Goal: Task Accomplishment & Management: Use online tool/utility

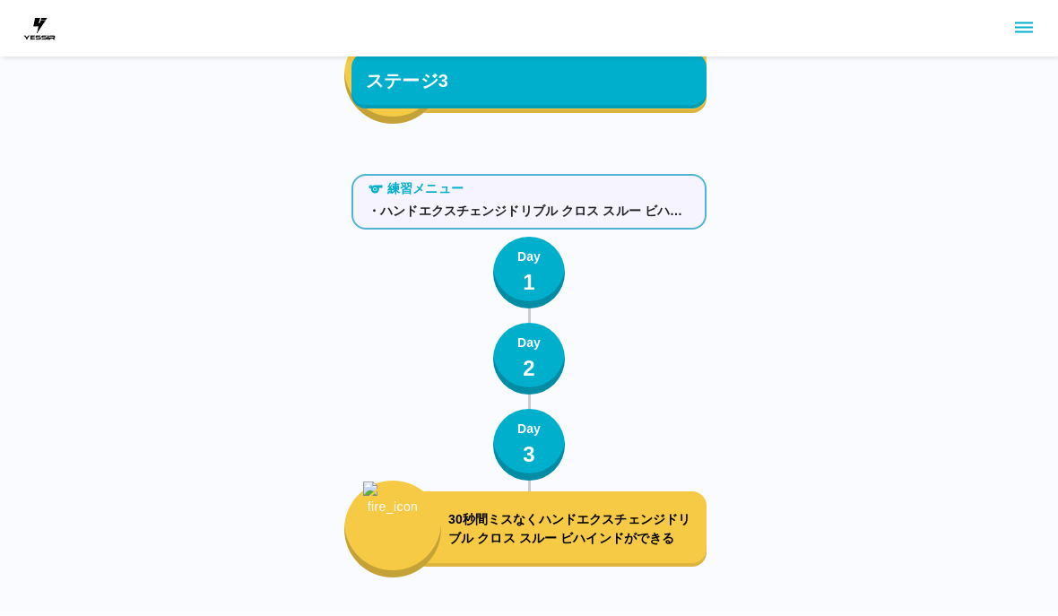
scroll to position [5506, 0]
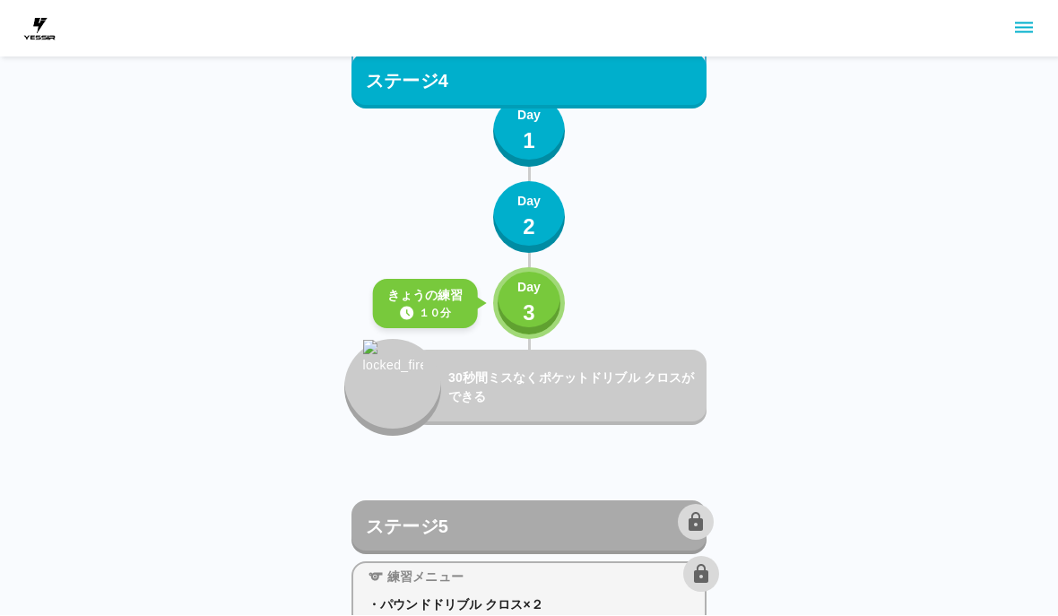
click at [520, 300] on div "Day 3" at bounding box center [528, 304] width 23 height 51
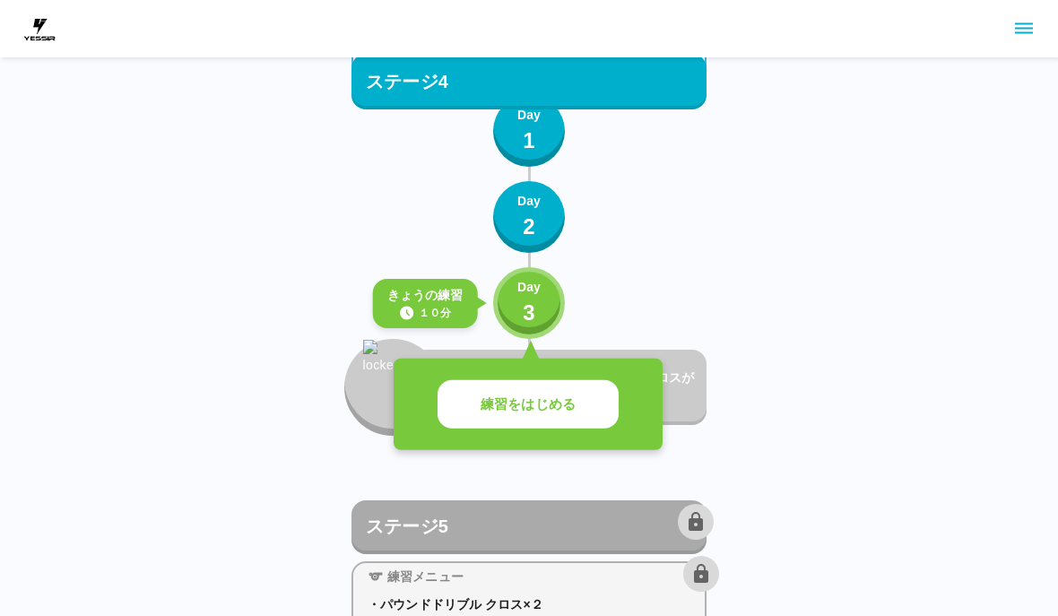
scroll to position [5511, 0]
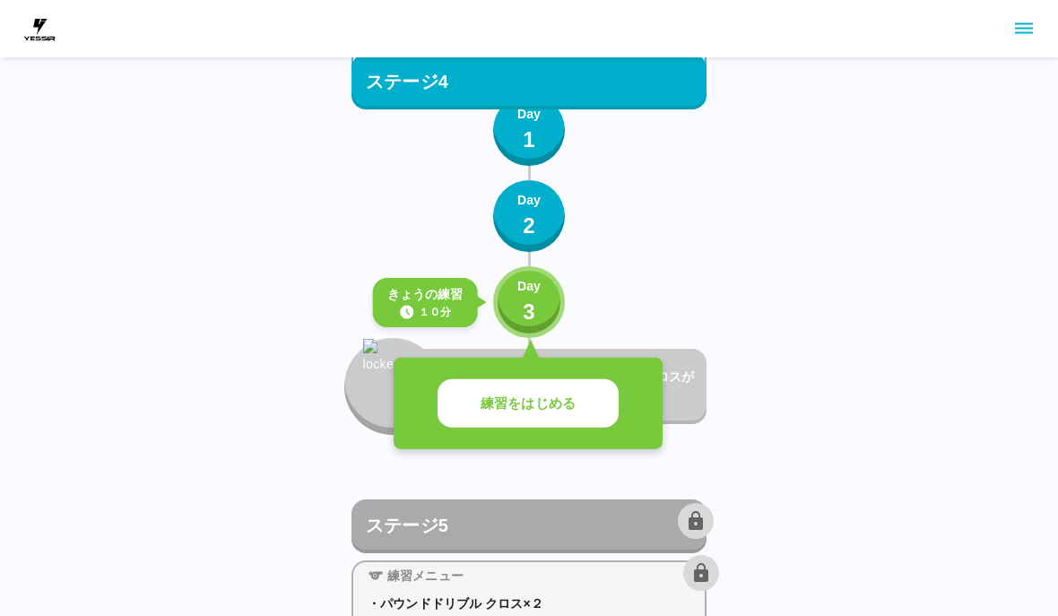
click at [599, 394] on button "練習をはじめる" at bounding box center [528, 403] width 181 height 49
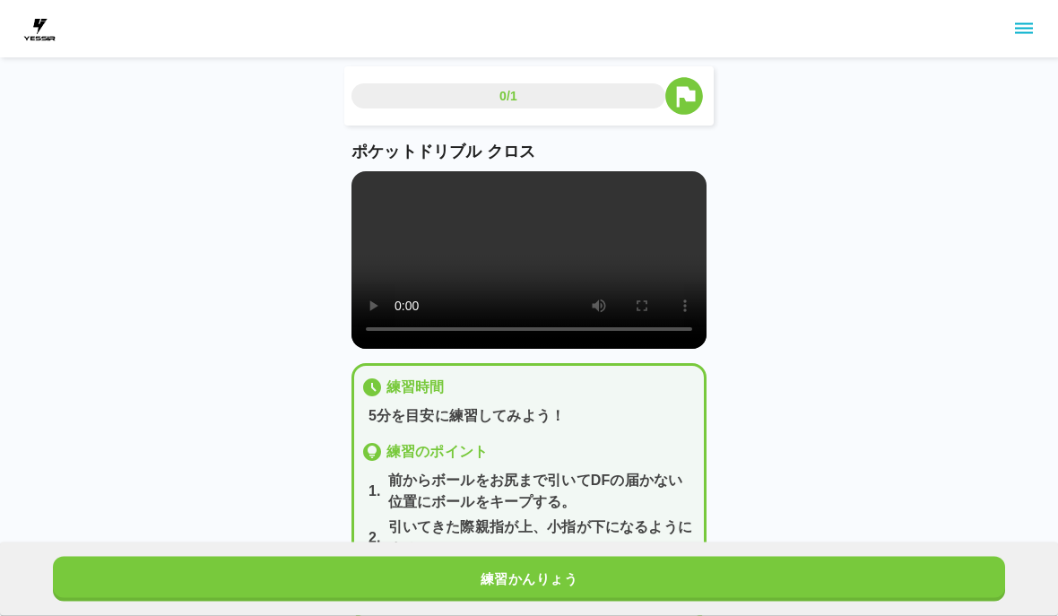
scroll to position [5, 0]
click at [804, 602] on button "練習かんりょう" at bounding box center [529, 579] width 952 height 45
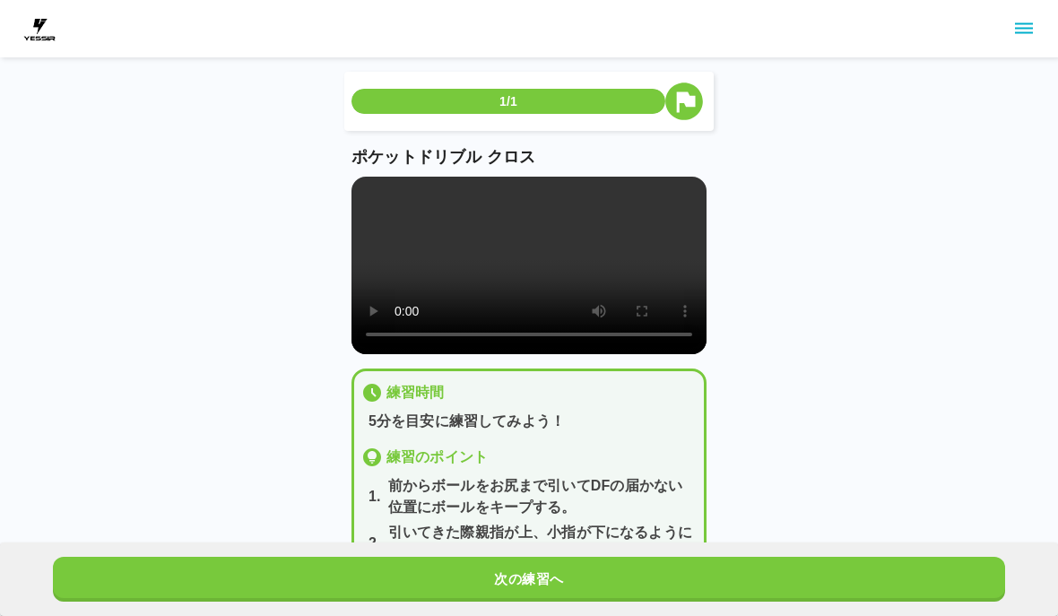
click at [804, 602] on button "次の練習へ" at bounding box center [529, 579] width 952 height 45
click at [802, 602] on button "次の練習へ" at bounding box center [529, 579] width 952 height 45
click at [801, 602] on button "次の練習へ" at bounding box center [529, 579] width 952 height 45
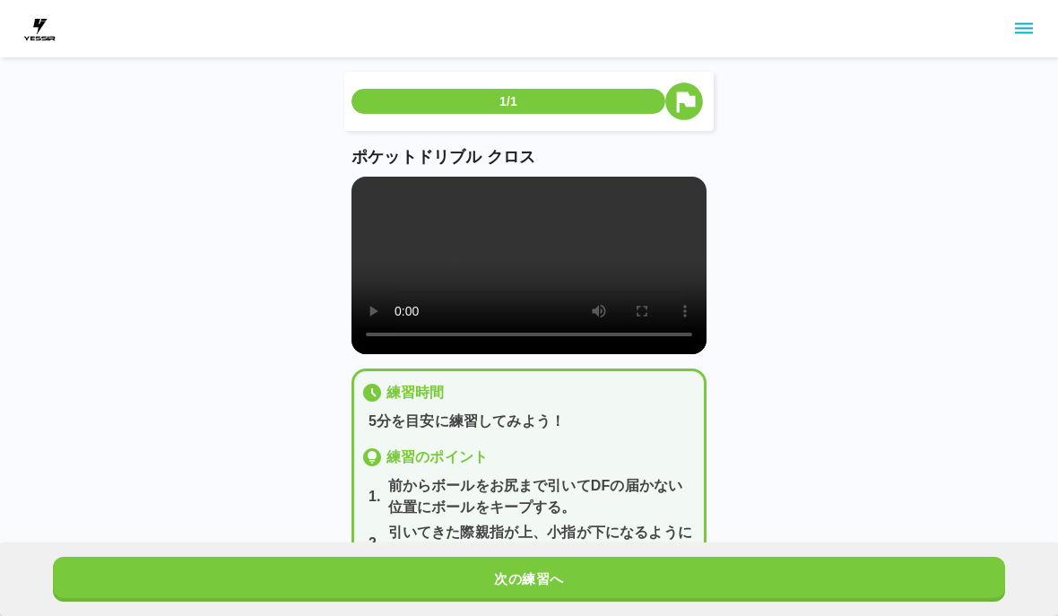
click at [800, 602] on button "次の練習へ" at bounding box center [529, 579] width 952 height 45
click at [796, 602] on button "次の練習へ" at bounding box center [529, 579] width 952 height 45
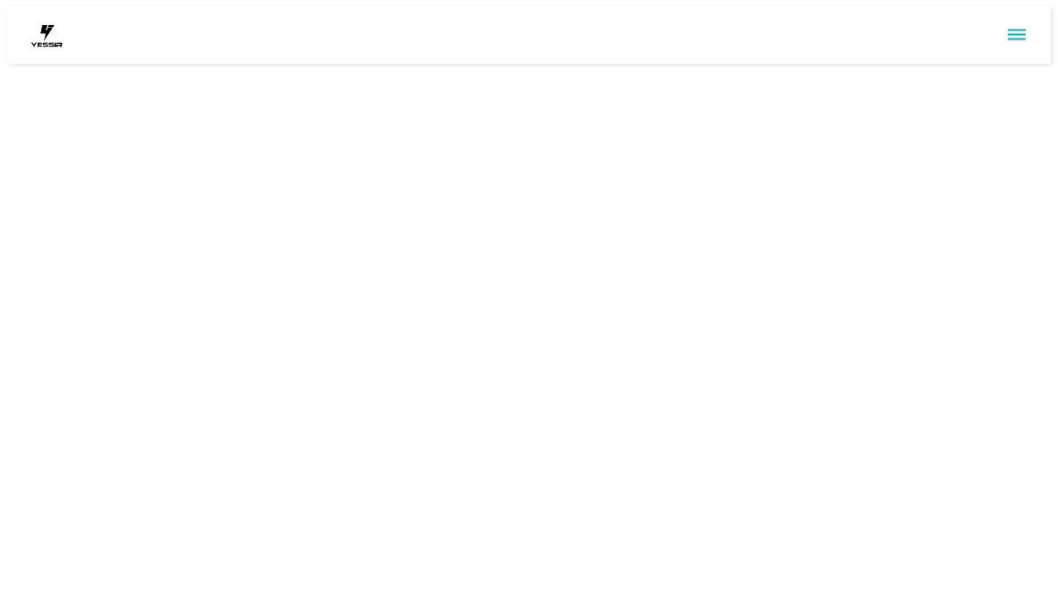
click at [34, 72] on html at bounding box center [529, 36] width 1058 height 72
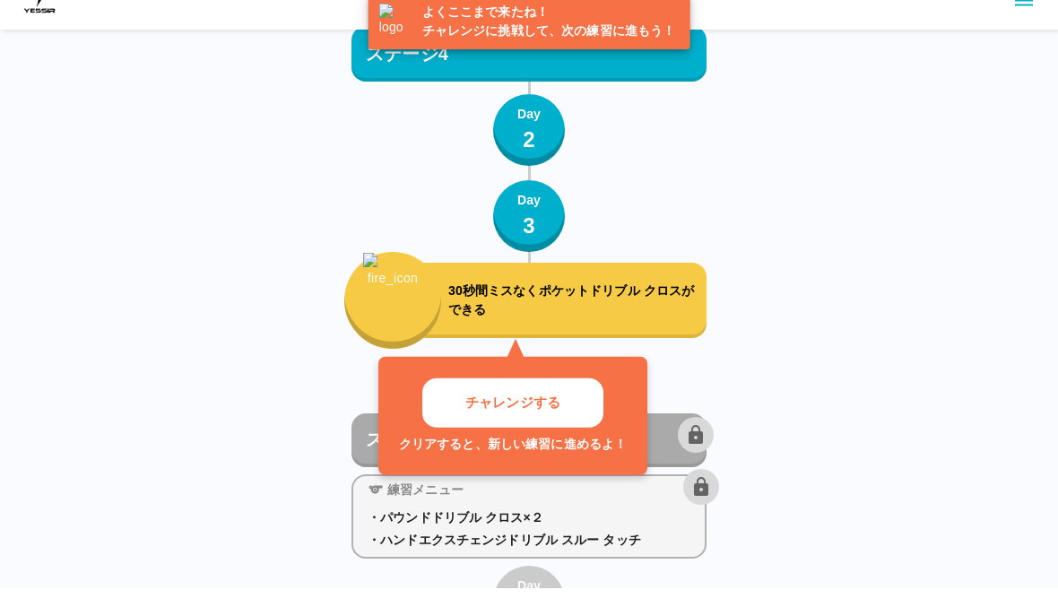
scroll to position [5597, 0]
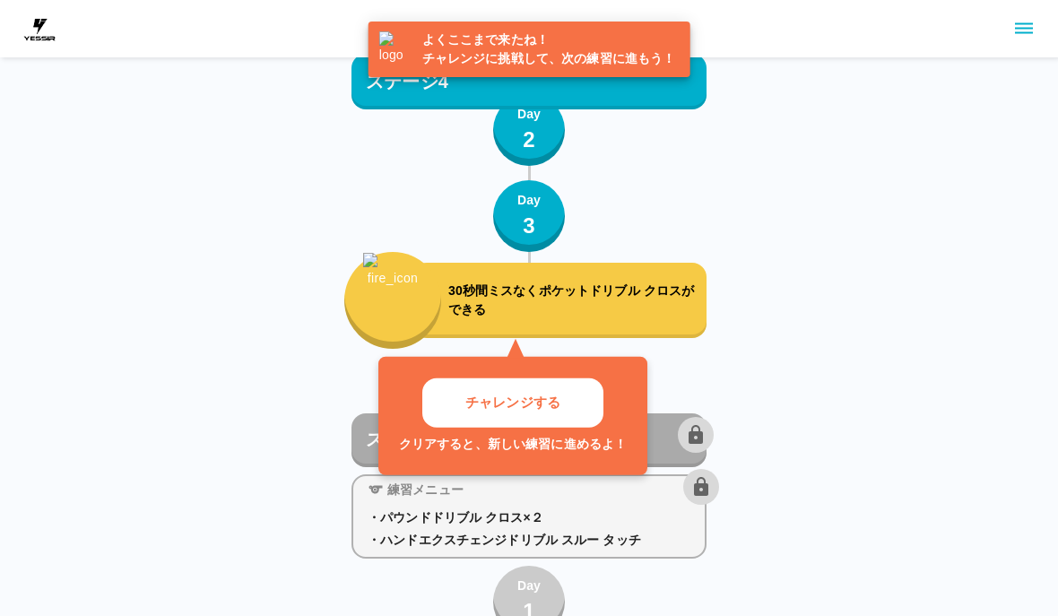
click at [559, 394] on p "チャレンジする" at bounding box center [512, 403] width 95 height 21
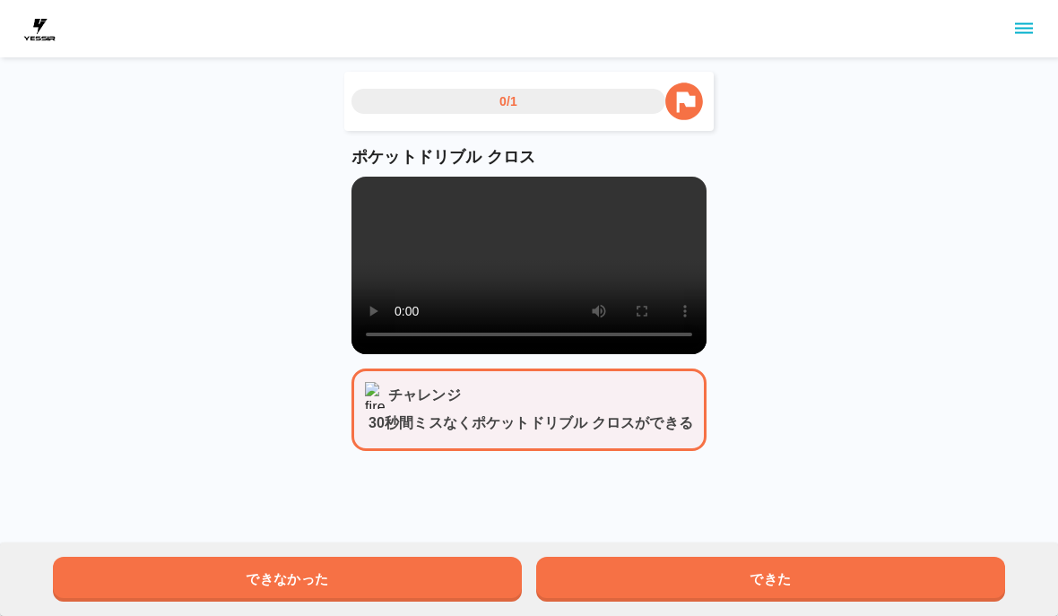
click at [802, 576] on button "できた" at bounding box center [770, 579] width 469 height 45
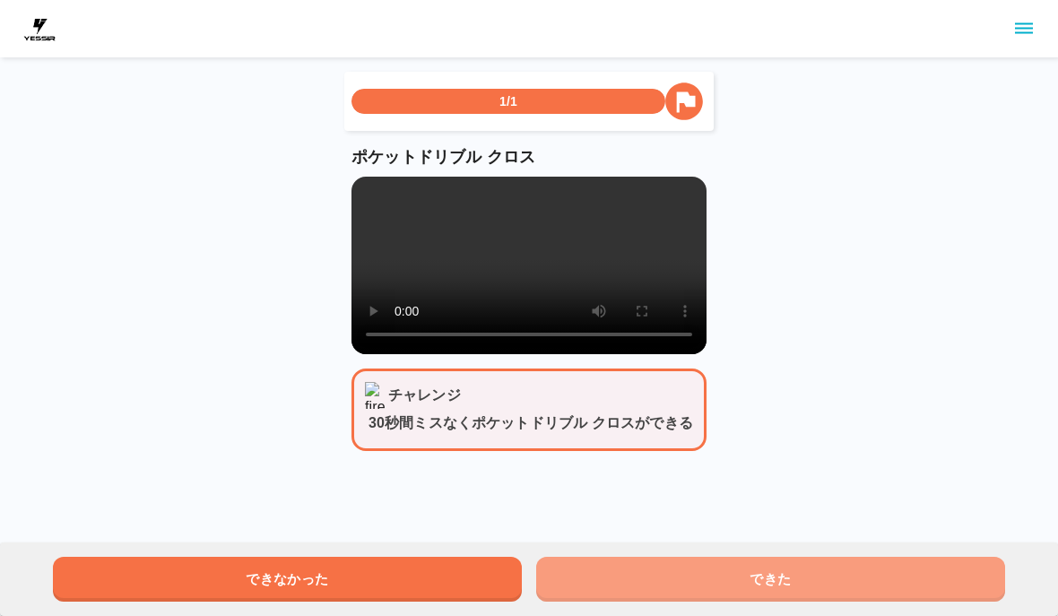
click at [835, 581] on button "できた" at bounding box center [770, 579] width 469 height 45
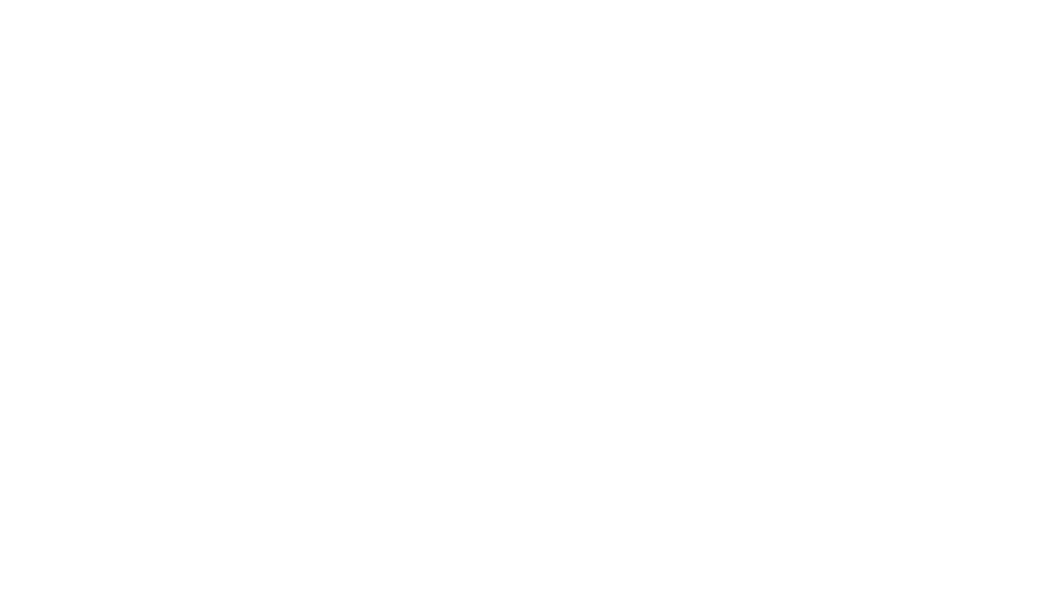
click at [839, 7] on html at bounding box center [529, 3] width 1058 height 7
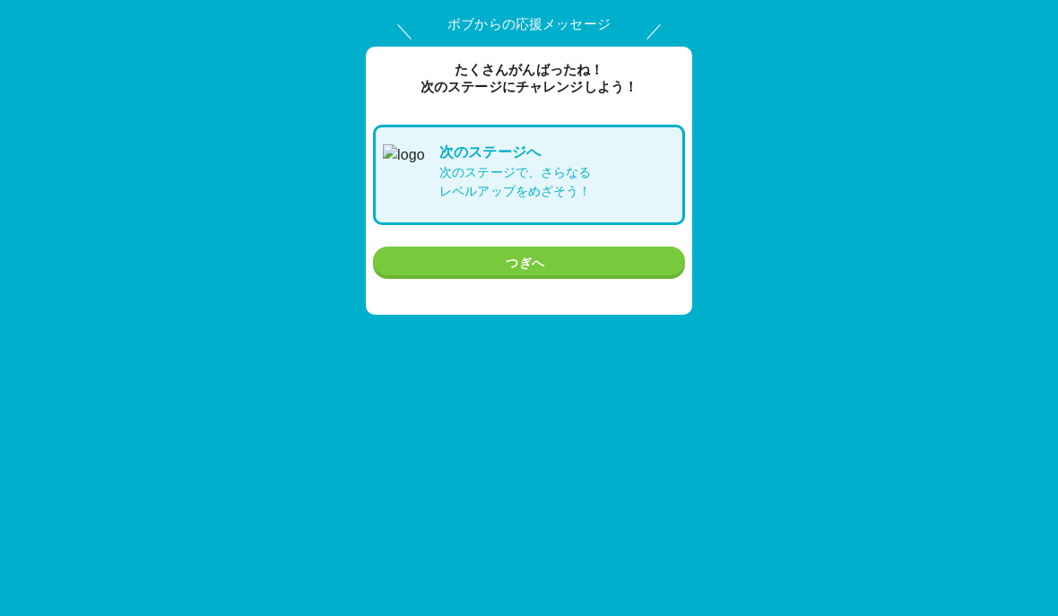
click at [576, 241] on div "次の ステージ へ 次のステージで、さらなる レベルアップをめざそう！ [GEOGRAPHIC_DATA]へ" at bounding box center [529, 202] width 312 height 155
click at [576, 240] on div "次の ステージ へ 次のステージで、さらなる レベルアップをめざそう！ [GEOGRAPHIC_DATA]へ" at bounding box center [529, 202] width 312 height 155
click at [599, 255] on button "つぎへ" at bounding box center [529, 263] width 312 height 33
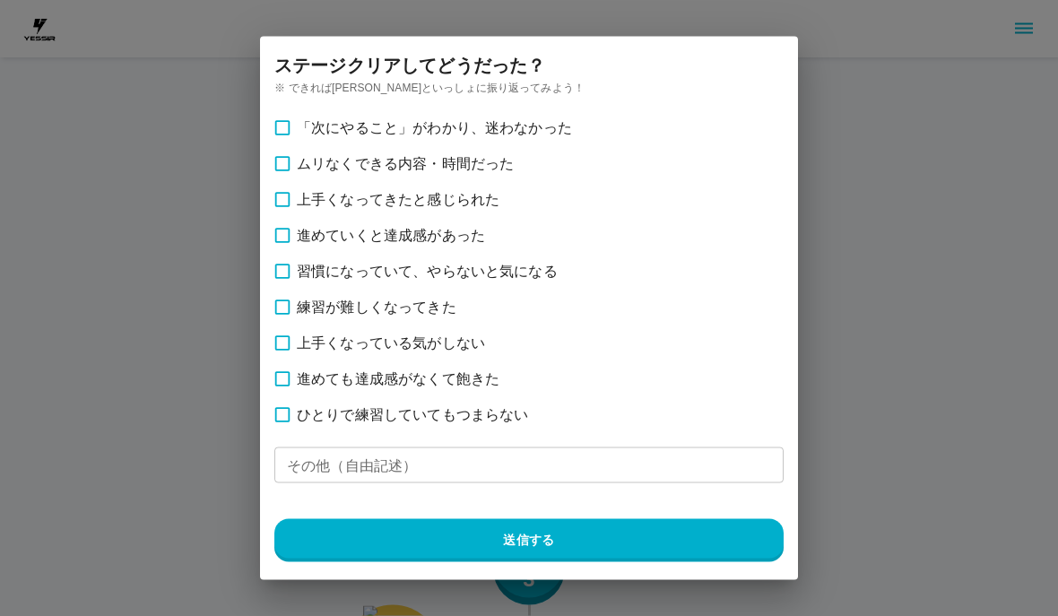
scroll to position [5597, 0]
click at [950, 260] on div "ステージ クリアしてどうだった？ ※ できれば[PERSON_NAME]といっしょに振り返ってみよう！ 「次にやること」がわかり、迷わなかった ムリなくできる…" at bounding box center [528, 308] width 1101 height 616
click at [385, 421] on span "ひとりで練習していてもつまらない" at bounding box center [412, 415] width 231 height 22
click at [527, 535] on button "送信する" at bounding box center [528, 540] width 509 height 43
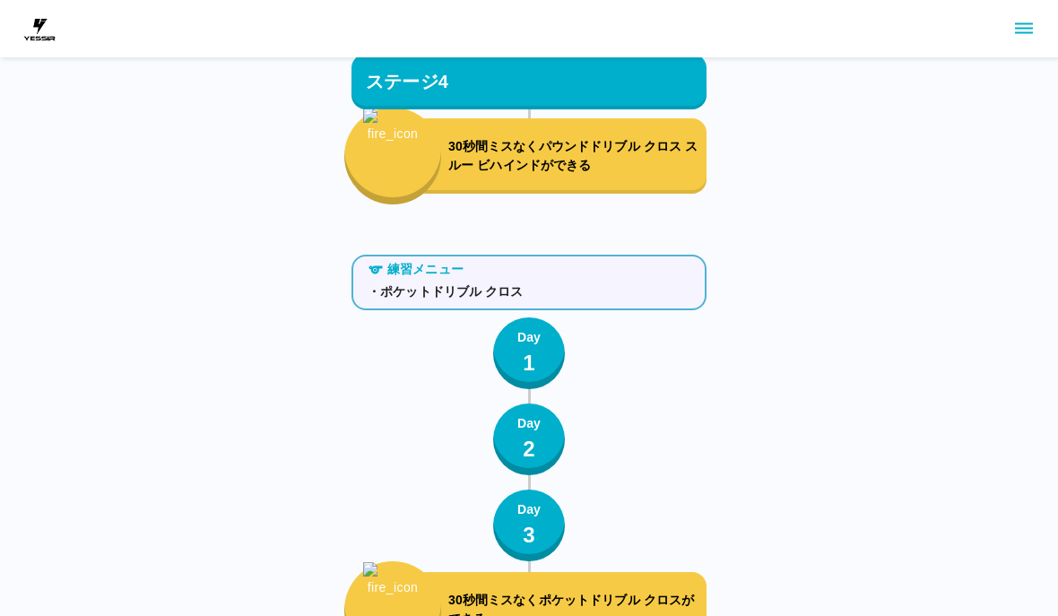
scroll to position [5285, 0]
